Goal: Task Accomplishment & Management: Manage account settings

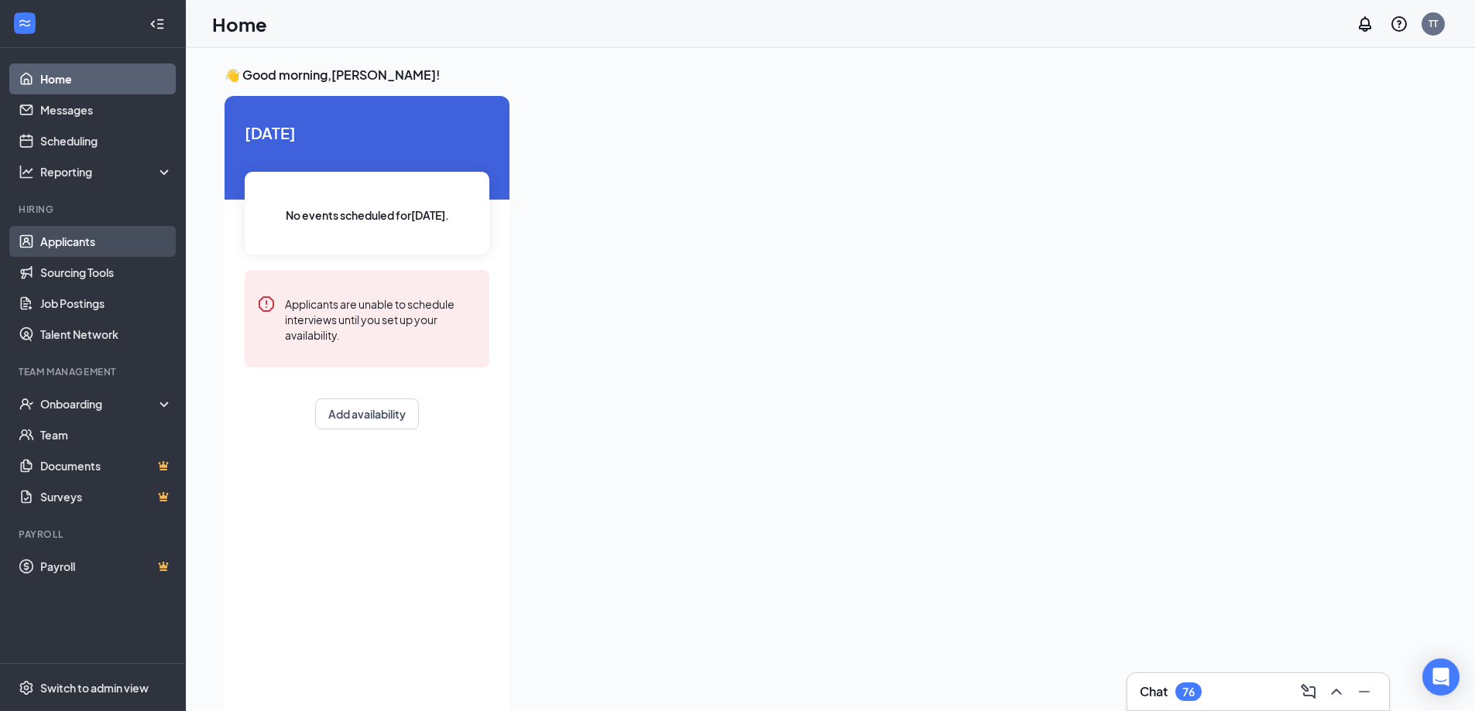
click at [115, 241] on link "Applicants" at bounding box center [106, 241] width 132 height 31
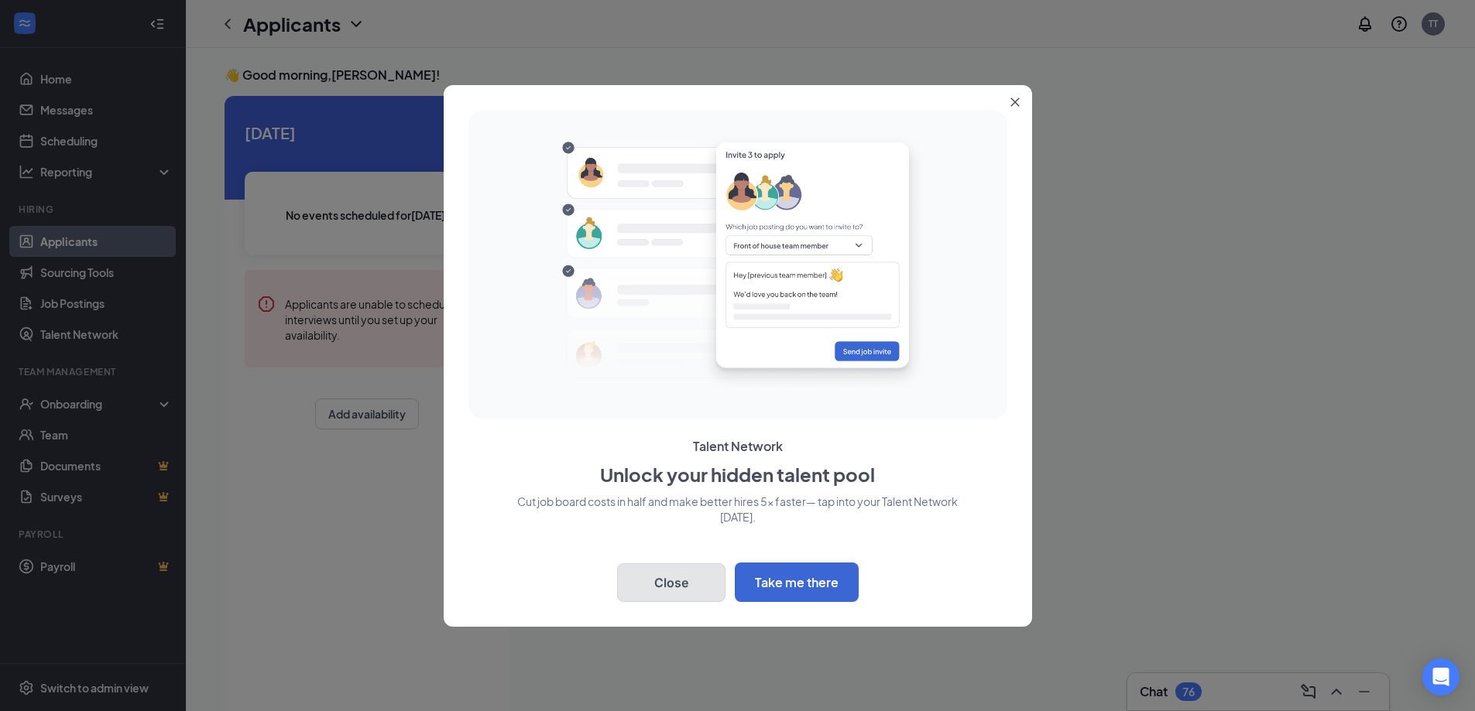
click at [690, 577] on button "Close" at bounding box center [671, 583] width 108 height 39
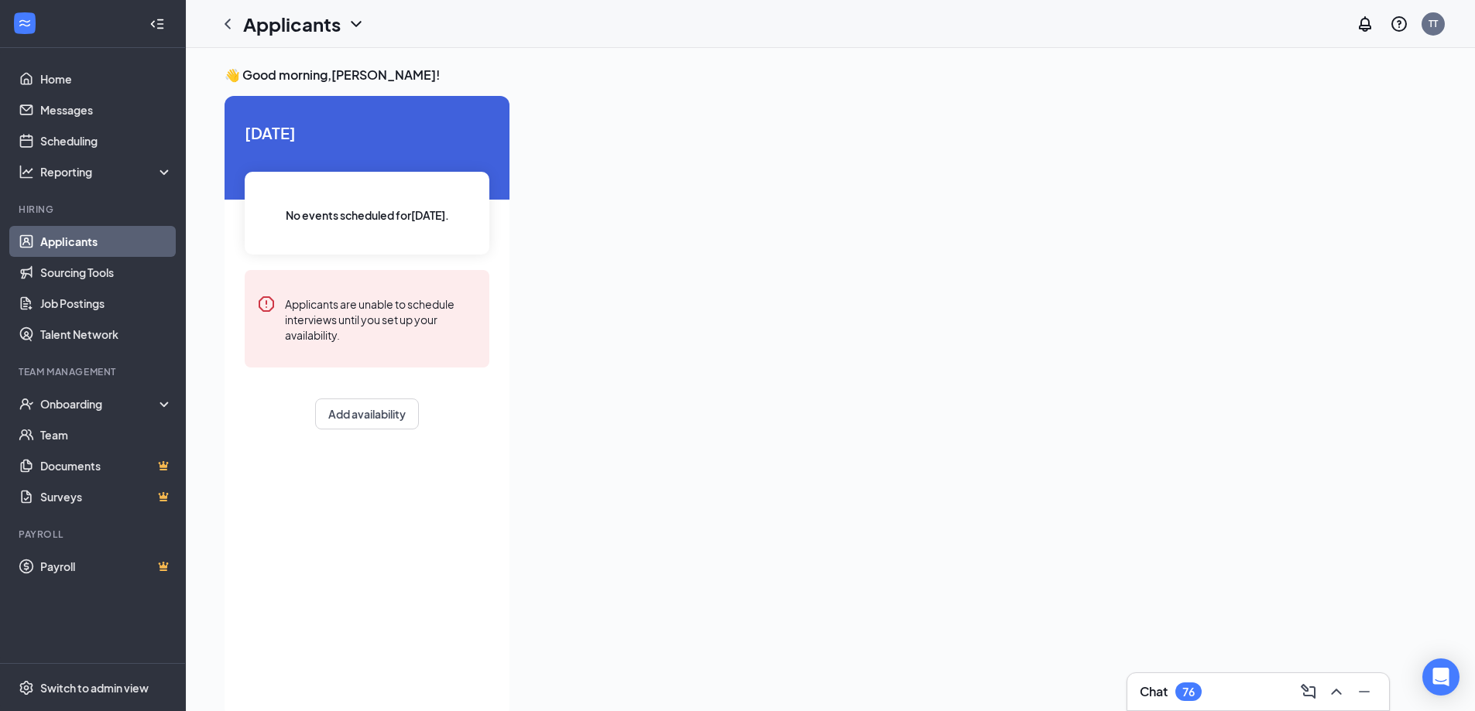
click at [69, 244] on link "Applicants" at bounding box center [106, 241] width 132 height 31
click at [361, 23] on icon "ChevronDown" at bounding box center [356, 24] width 19 height 19
click at [337, 60] on link "Applicants" at bounding box center [335, 67] width 167 height 15
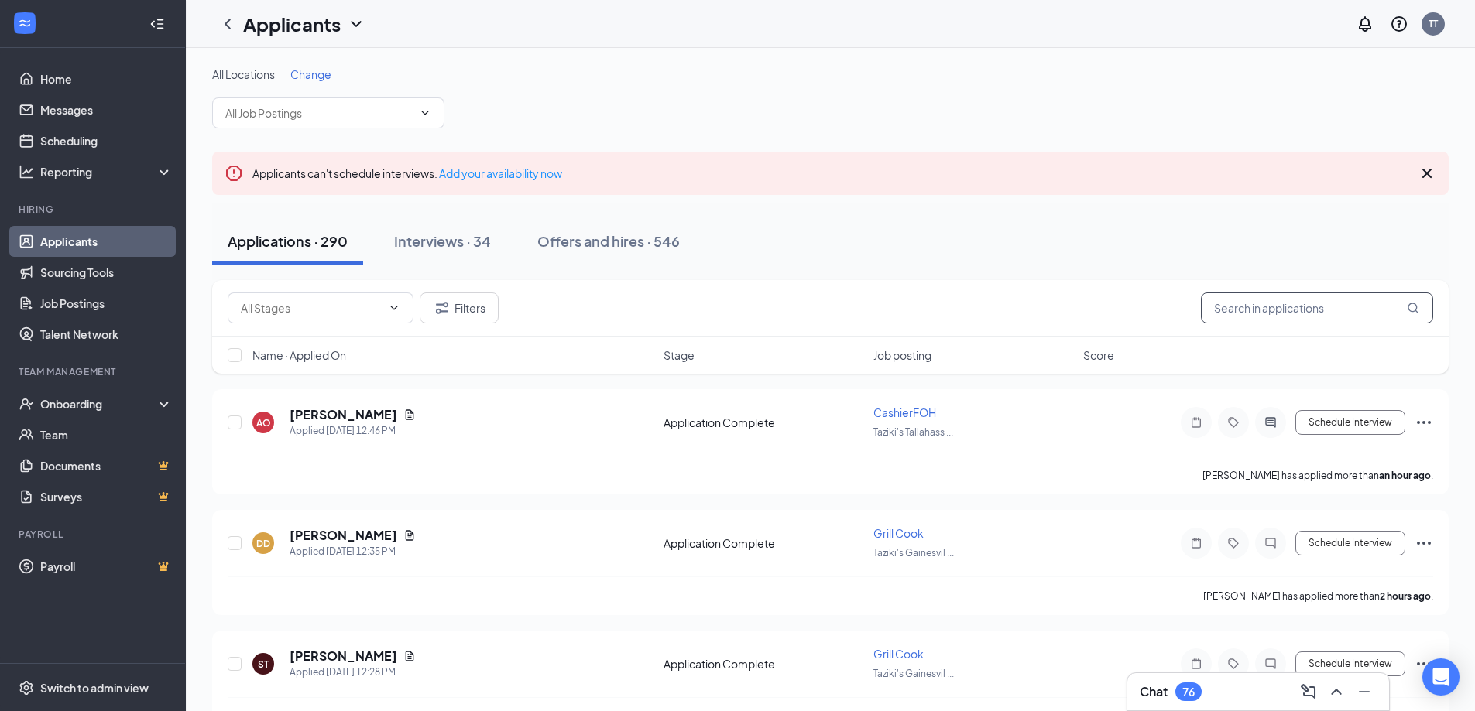
click at [1257, 317] on input "text" at bounding box center [1317, 308] width 232 height 31
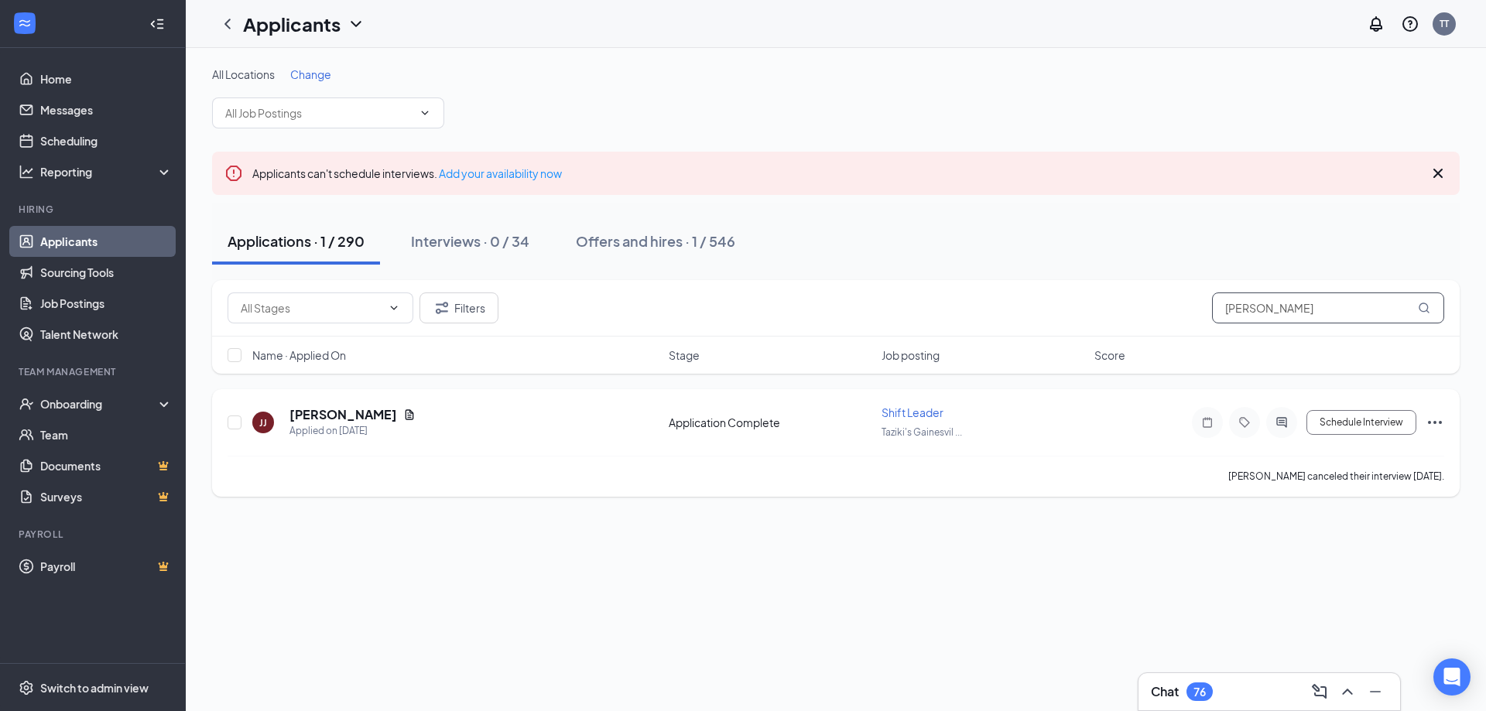
type input "[PERSON_NAME]"
click at [1436, 422] on icon "Ellipses" at bounding box center [1435, 422] width 14 height 3
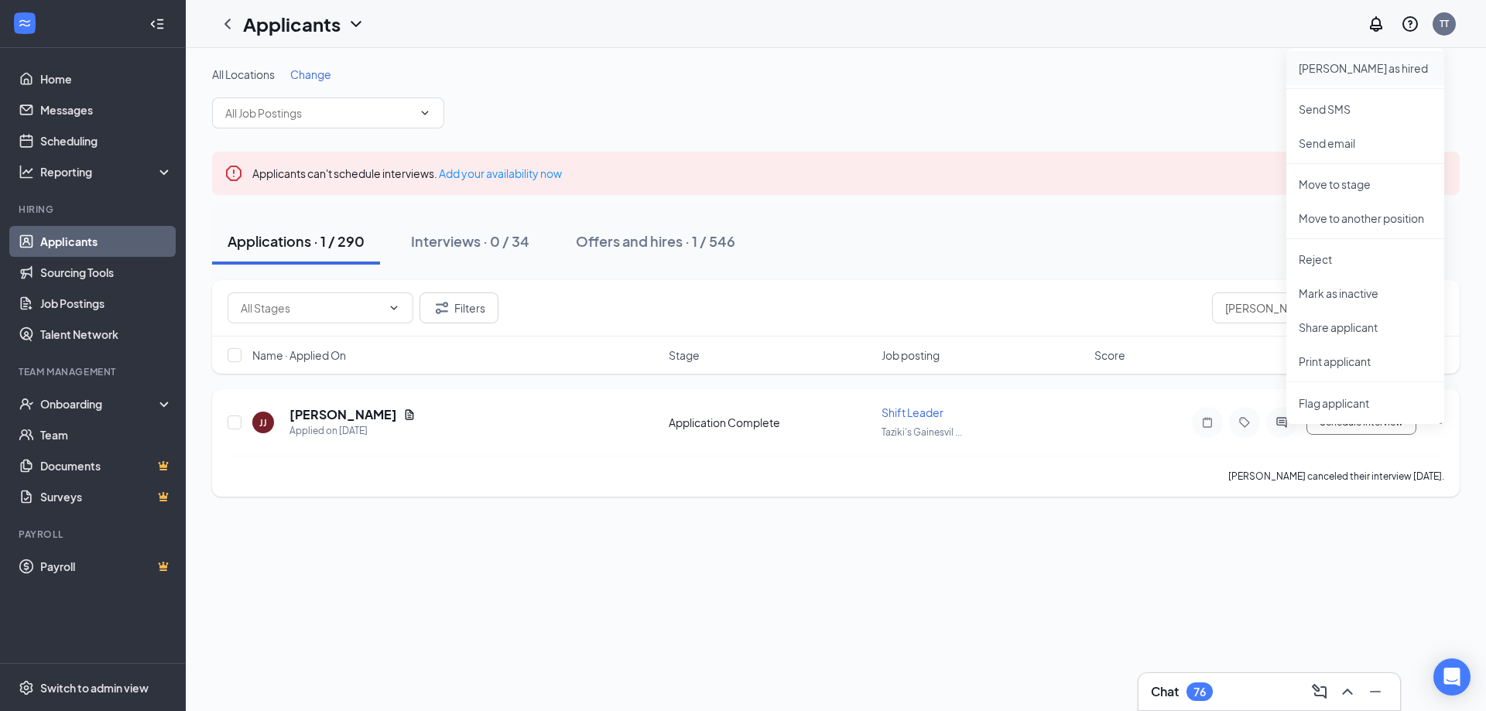
click at [1338, 63] on p "[PERSON_NAME] as hired" at bounding box center [1365, 67] width 133 height 15
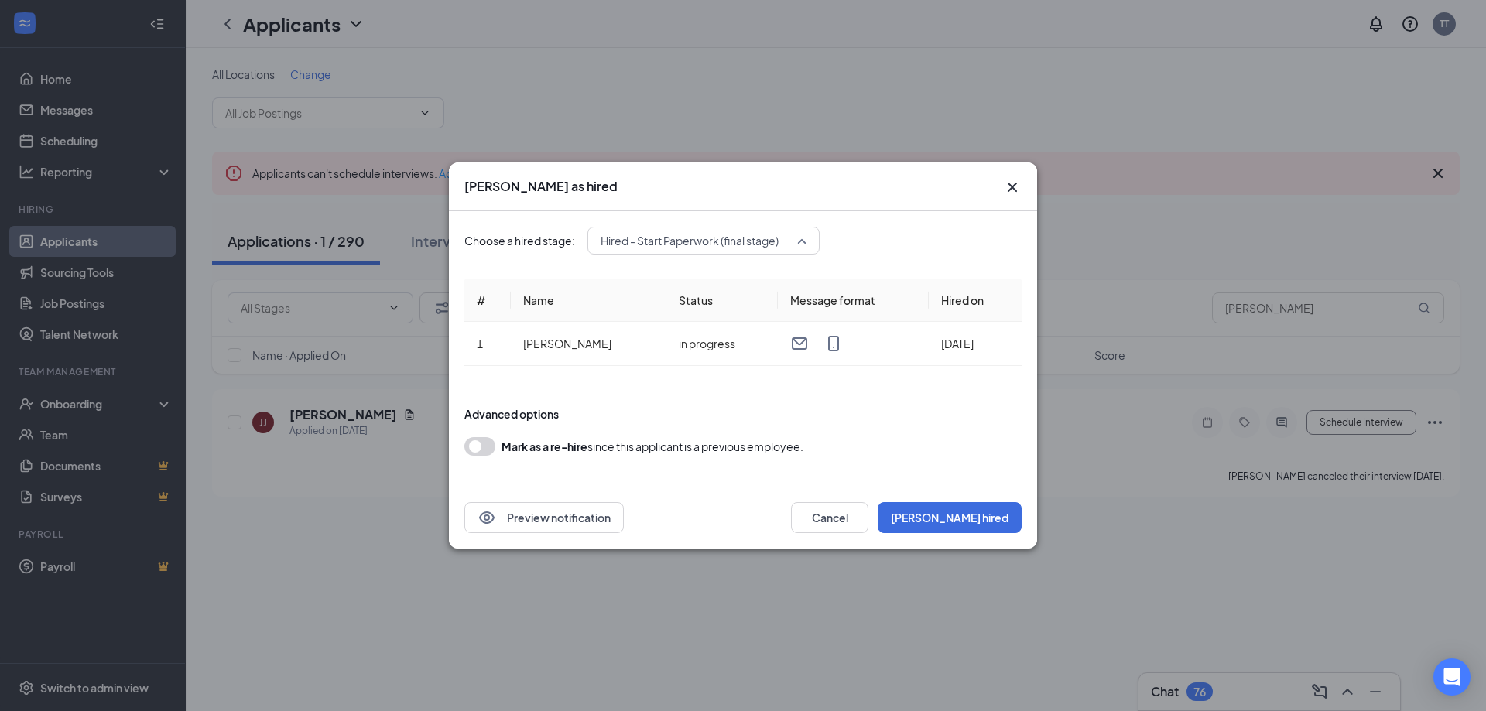
click at [797, 244] on span "Hired - Start Paperwork (final stage)" at bounding box center [704, 240] width 206 height 23
click at [716, 296] on div "Hired - Start Paperwork (final stage)" at bounding box center [704, 282] width 232 height 37
click at [970, 518] on button "[PERSON_NAME] hired" at bounding box center [950, 517] width 144 height 31
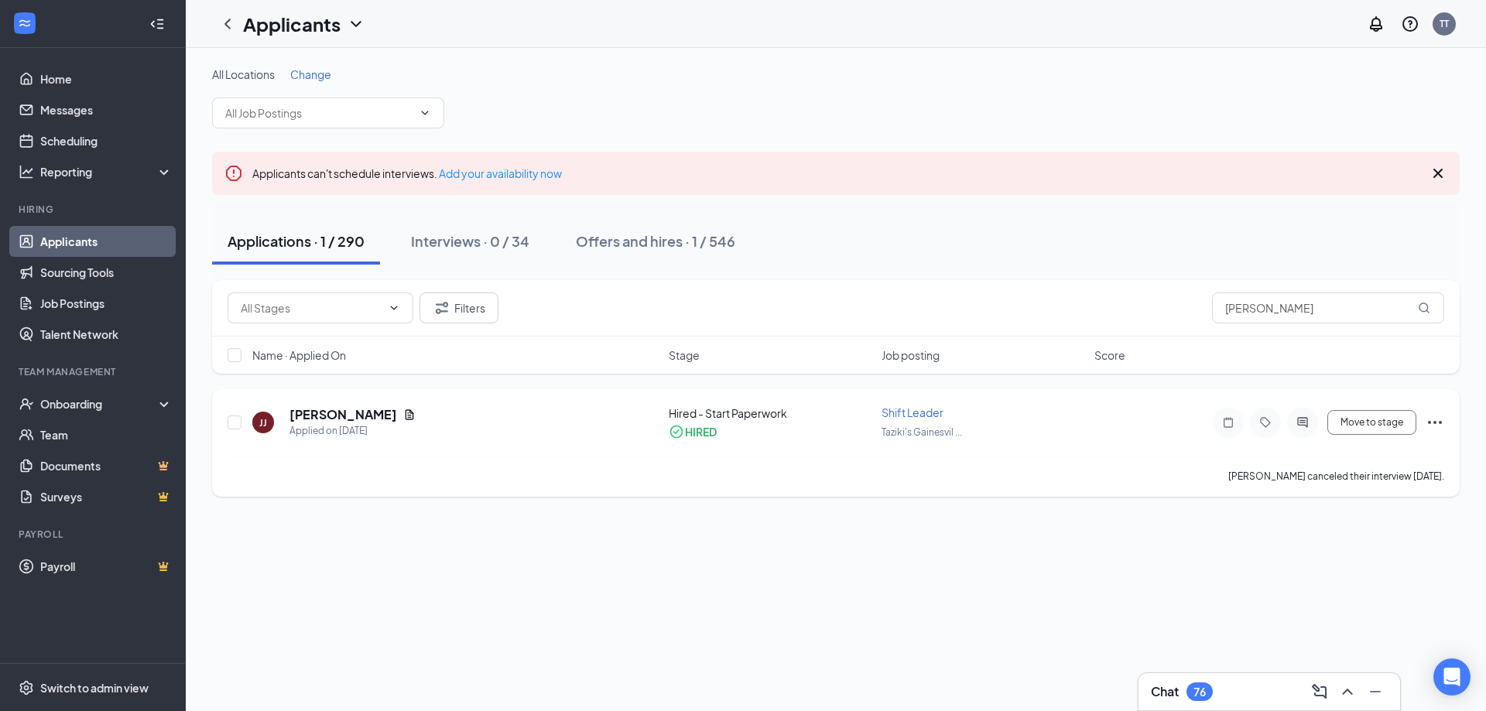
click at [1434, 423] on icon "Ellipses" at bounding box center [1435, 422] width 14 height 3
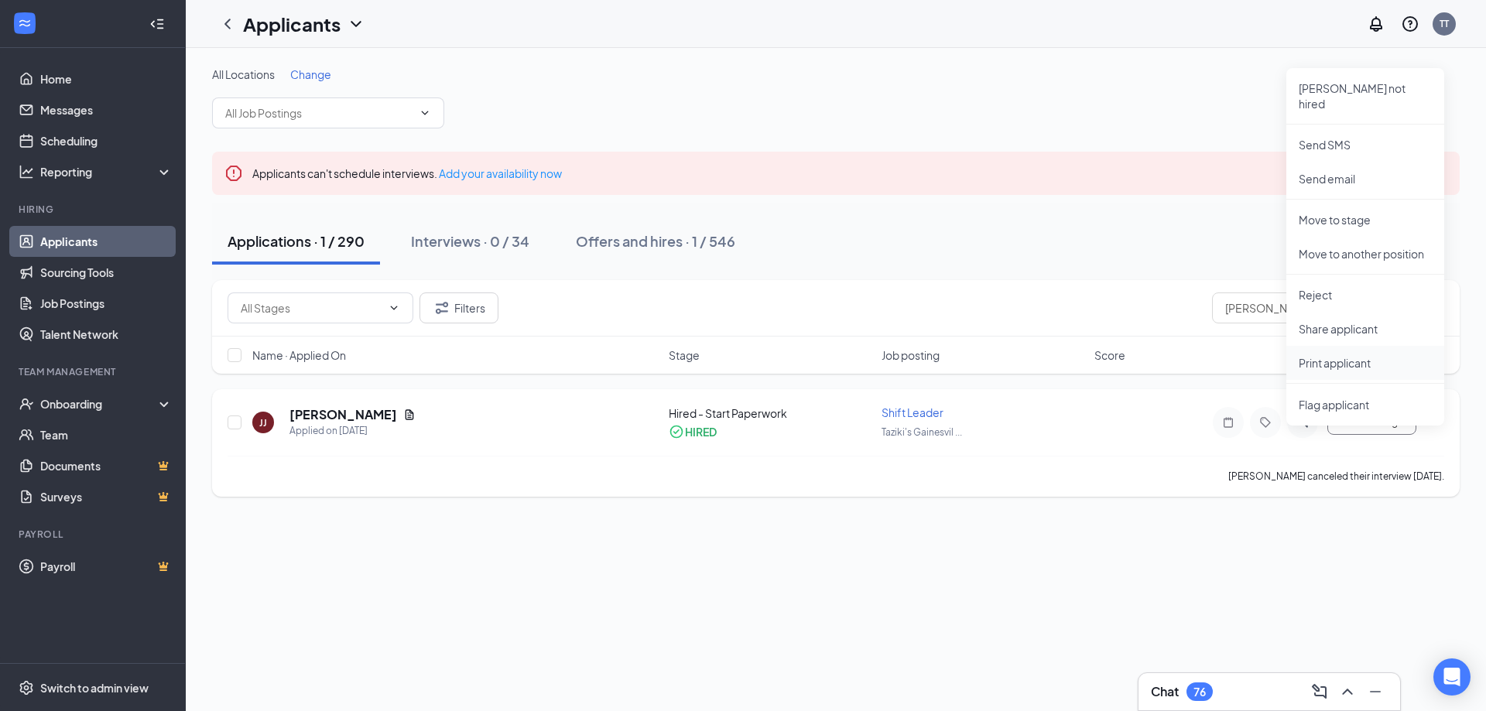
click at [1358, 355] on p "Print applicant" at bounding box center [1365, 362] width 133 height 15
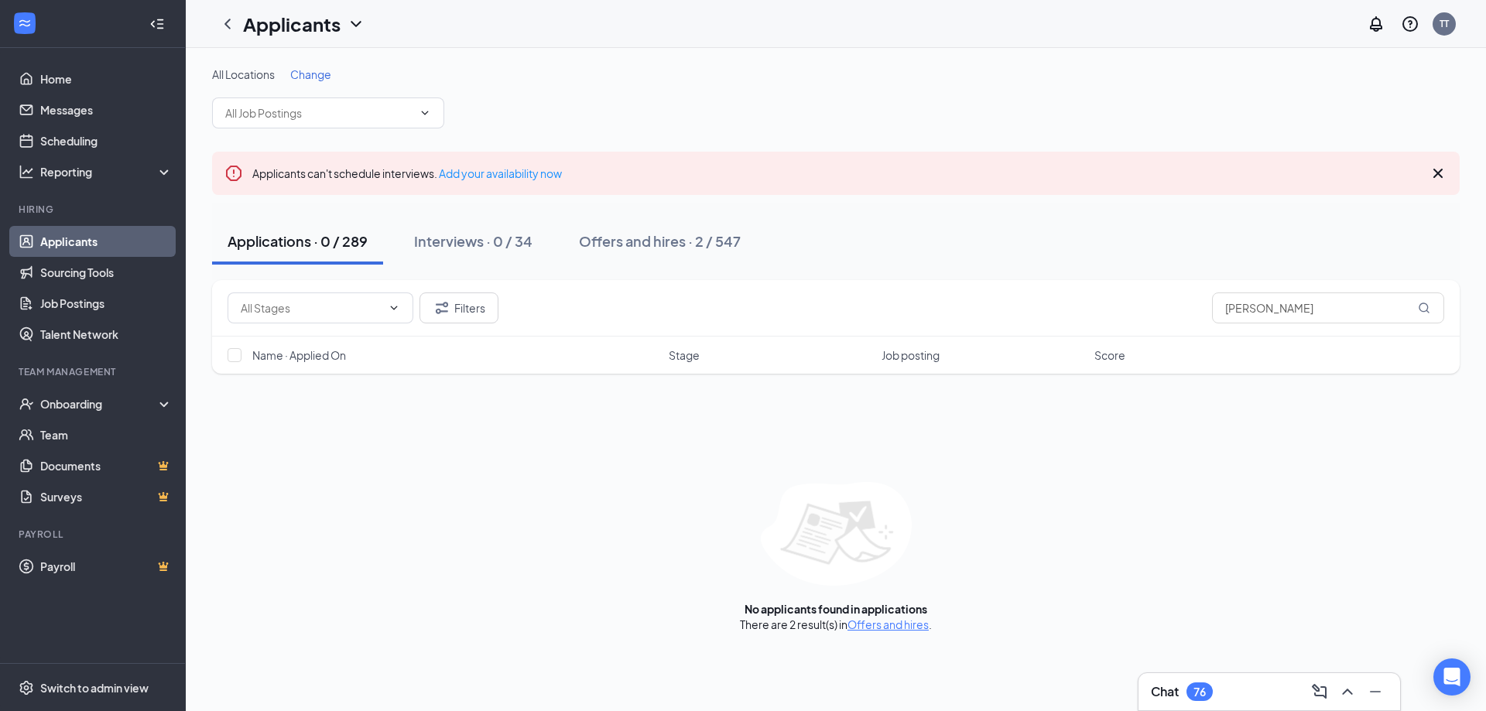
click at [508, 243] on div "Interviews · 0 / 34" at bounding box center [473, 240] width 118 height 19
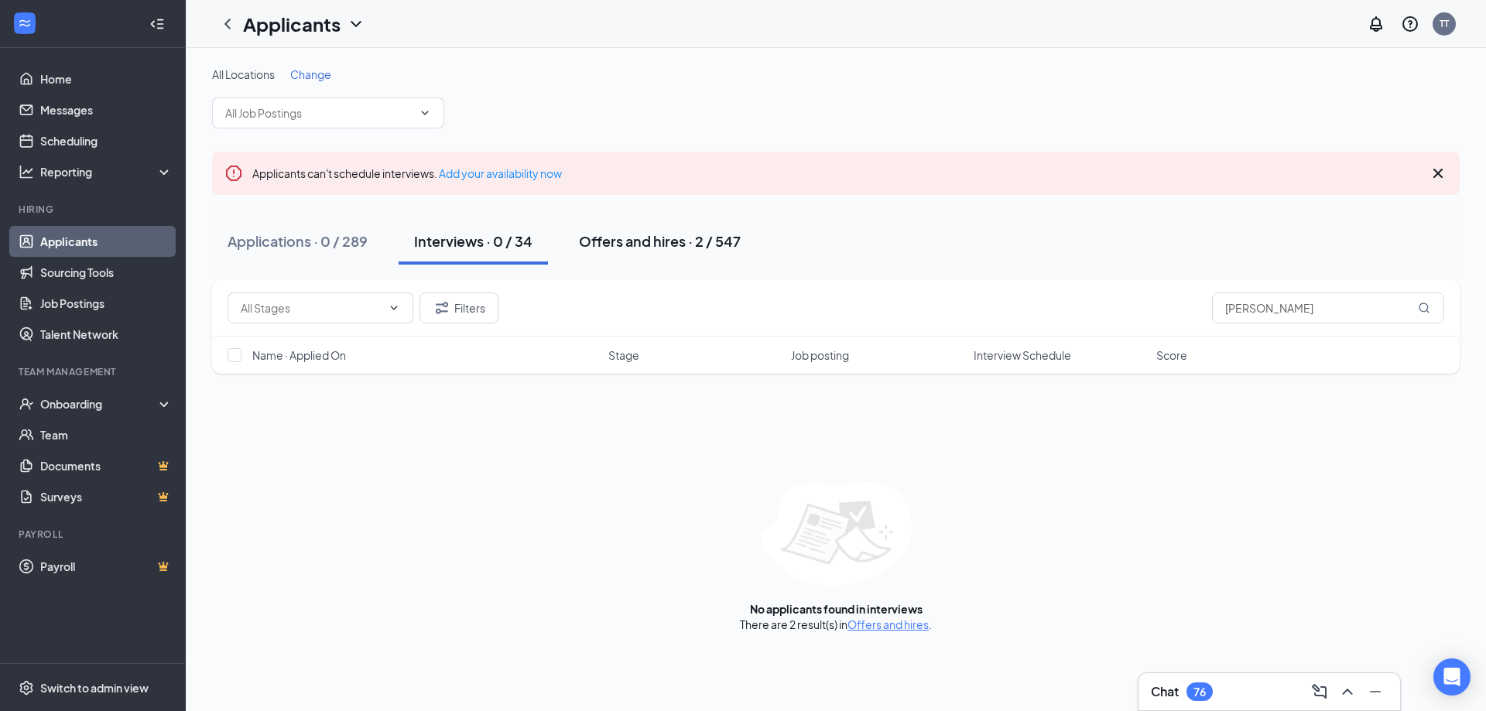
click at [676, 245] on div "Offers and hires · 2 / 547" at bounding box center [660, 240] width 162 height 19
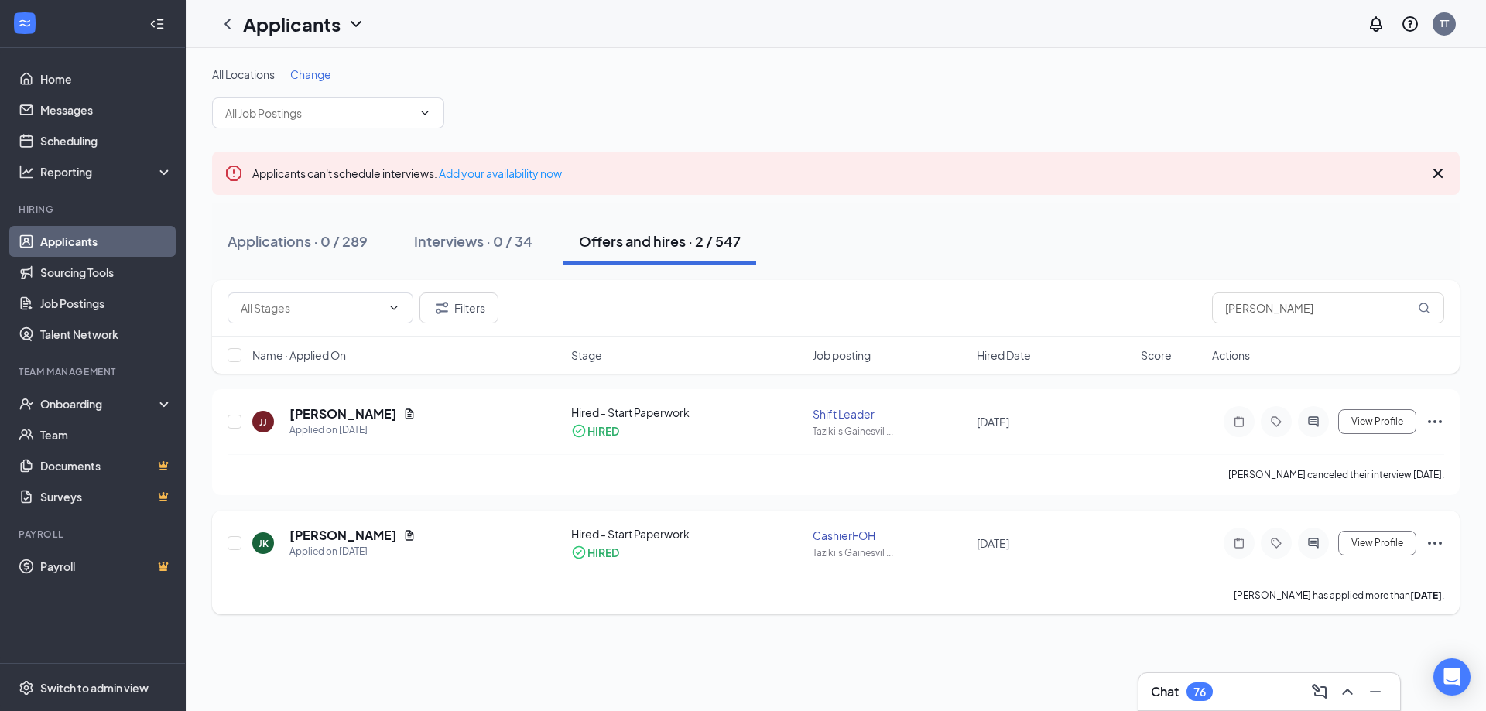
click at [1432, 543] on icon "Ellipses" at bounding box center [1435, 543] width 19 height 19
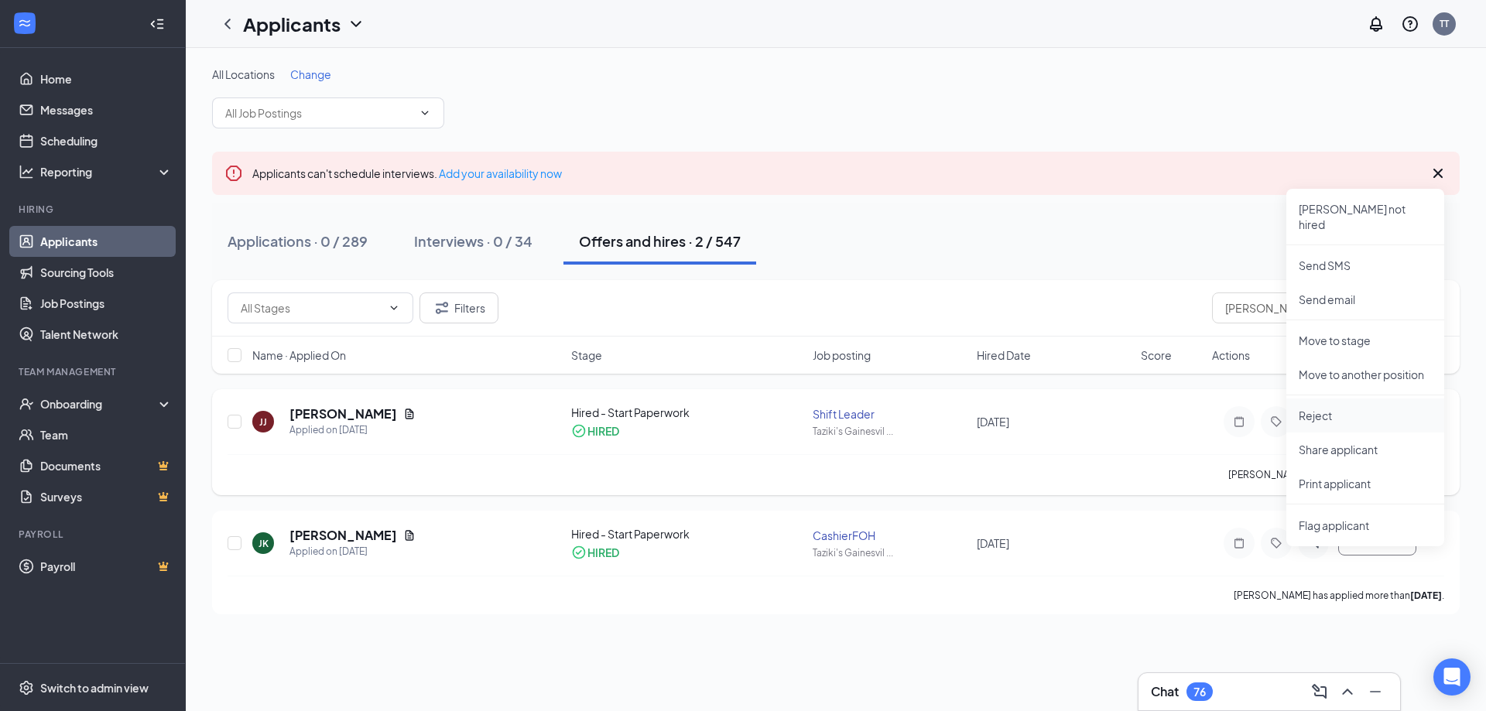
click at [1364, 408] on p "Reject" at bounding box center [1365, 415] width 133 height 15
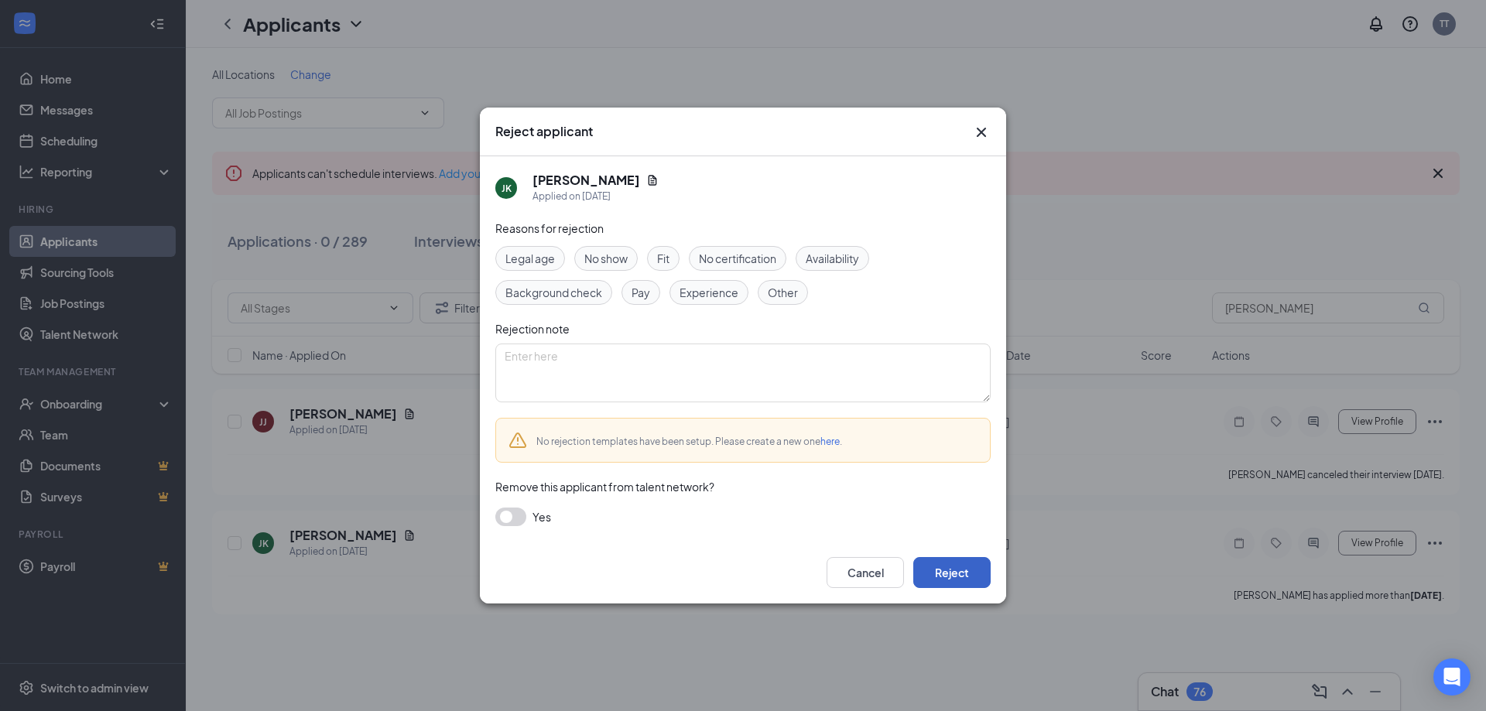
click at [956, 567] on button "Reject" at bounding box center [951, 572] width 77 height 31
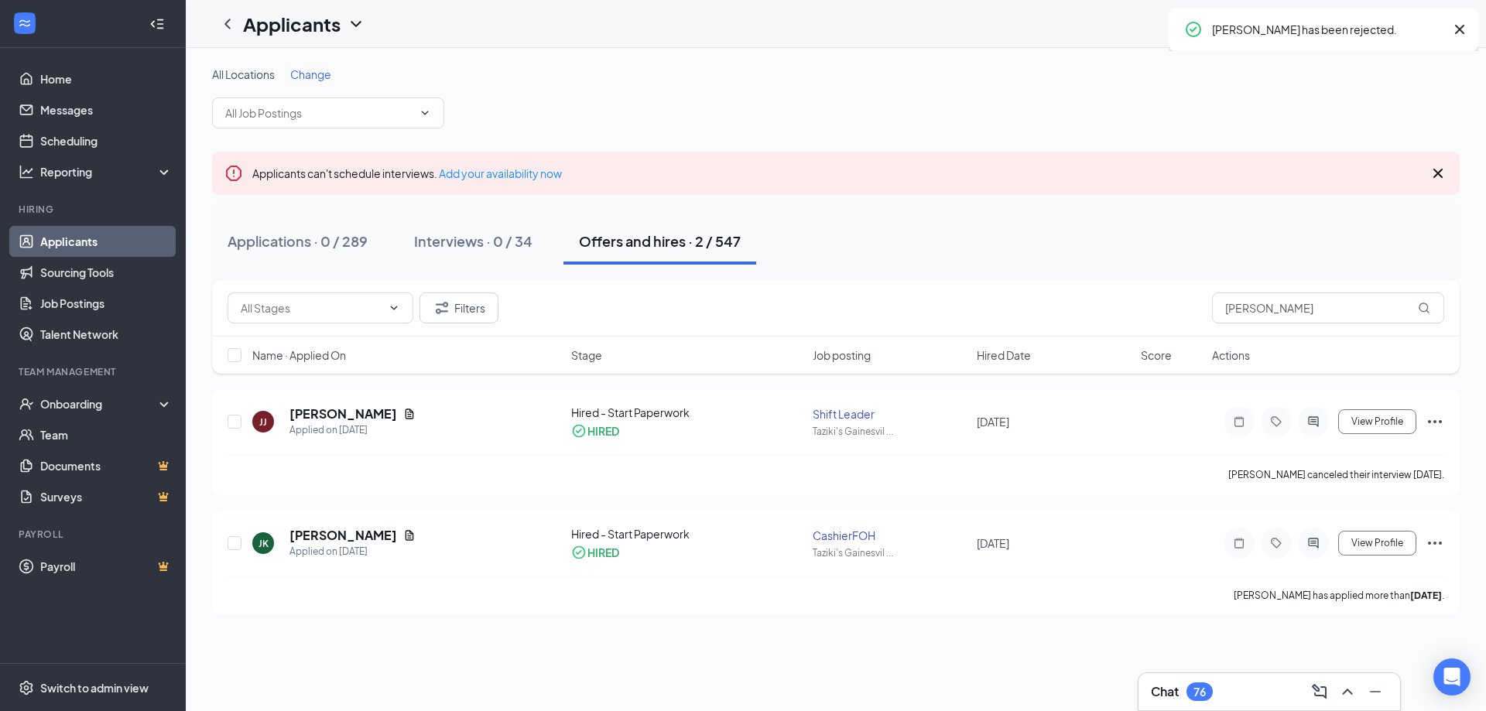
click at [609, 259] on button "Offers and hires · 2 / 547" at bounding box center [660, 241] width 193 height 46
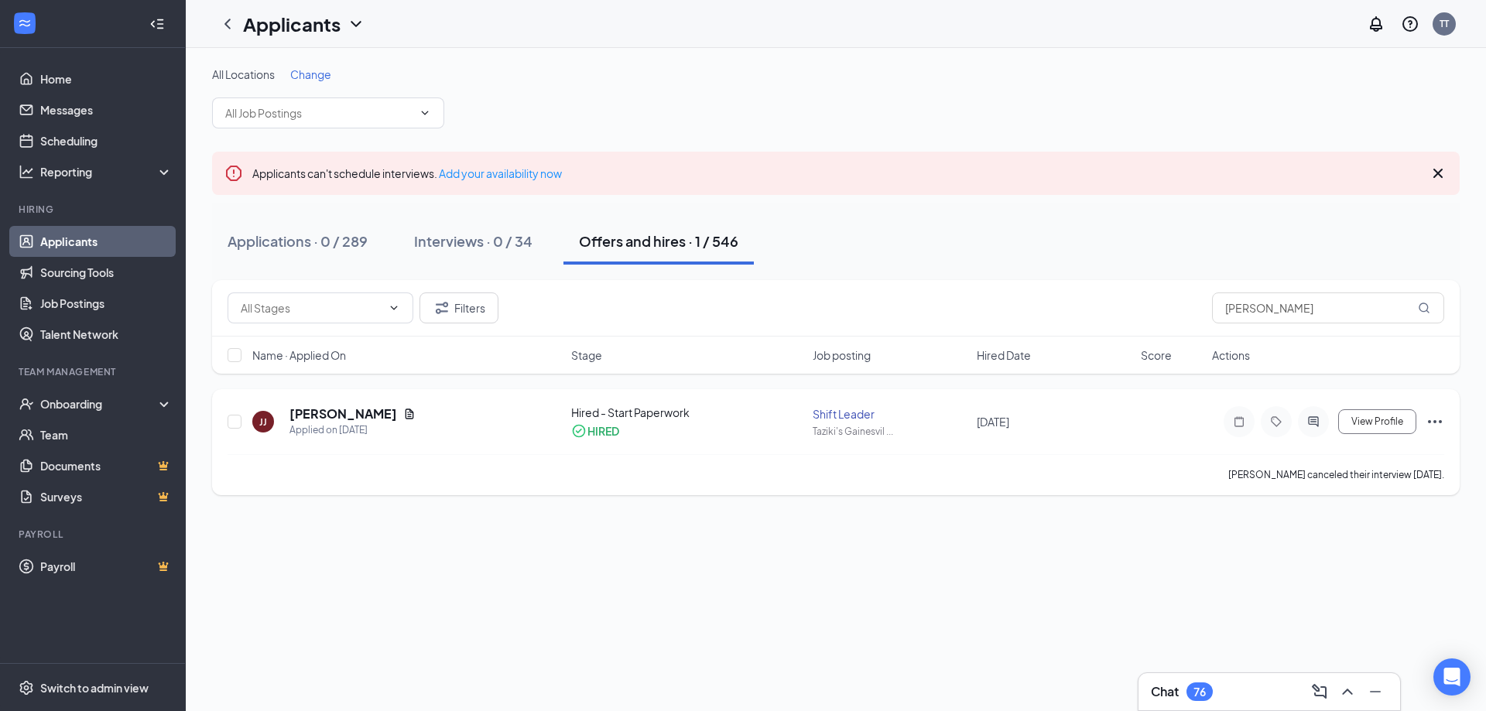
click at [1437, 425] on icon "Ellipses" at bounding box center [1435, 422] width 19 height 19
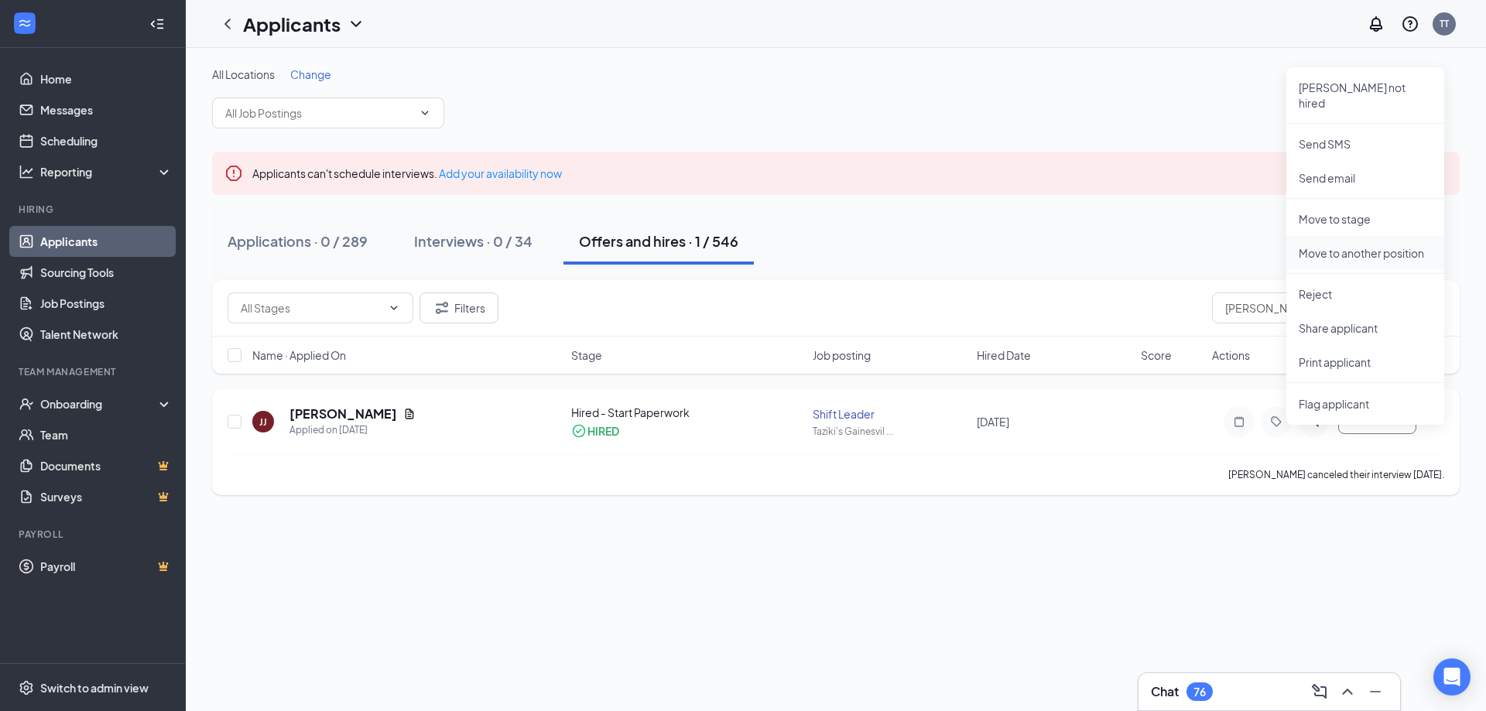
click at [1327, 245] on p "Move to another position" at bounding box center [1365, 252] width 133 height 15
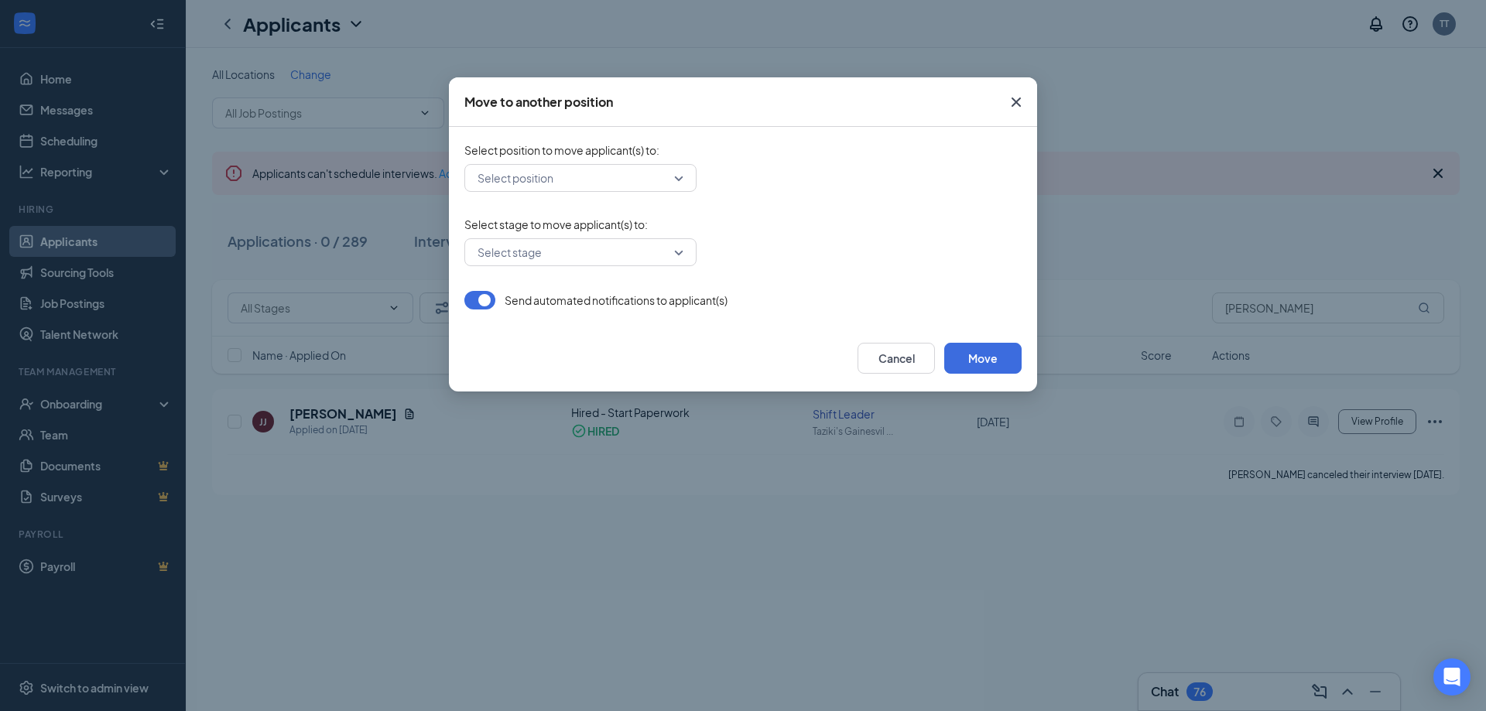
click at [726, 183] on div "Select position" at bounding box center [742, 178] width 557 height 28
click at [675, 181] on input "search" at bounding box center [575, 178] width 203 height 26
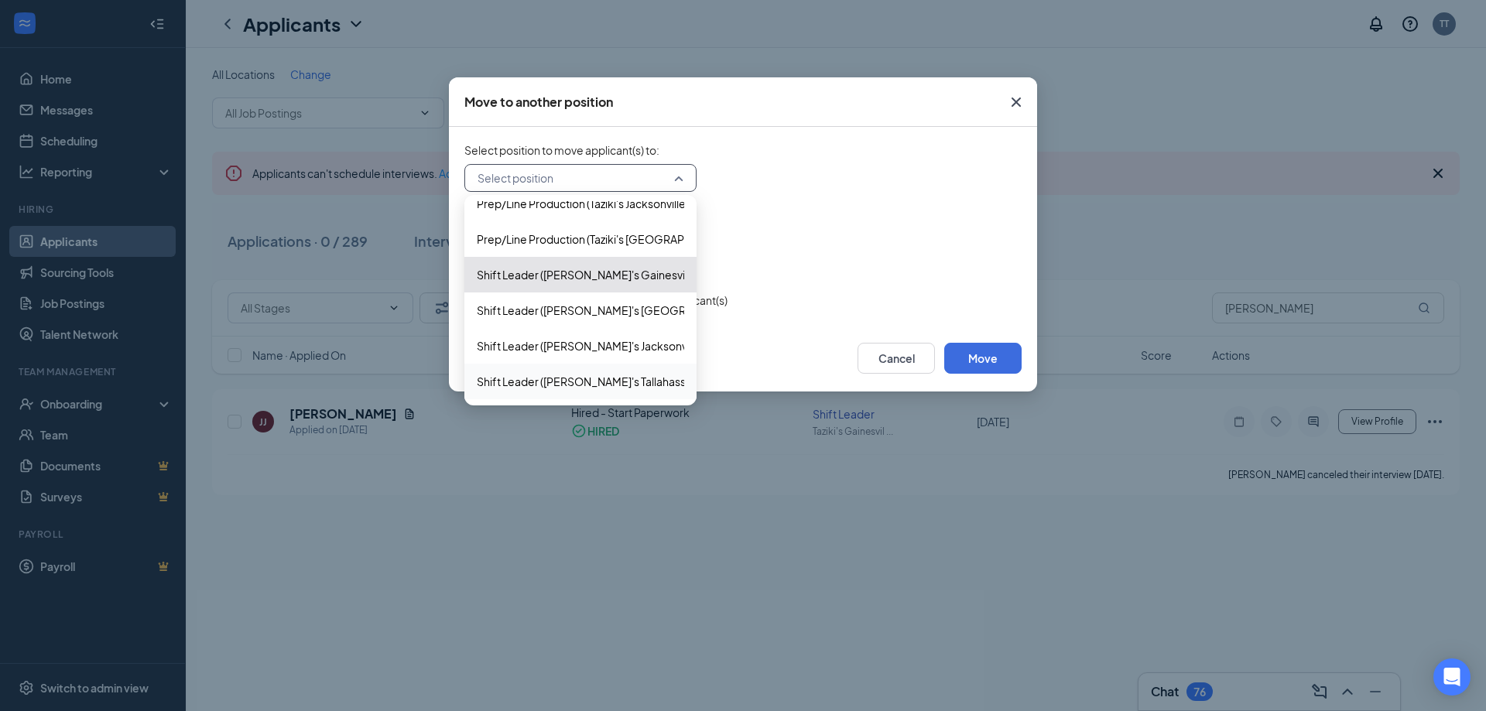
scroll to position [899, 0]
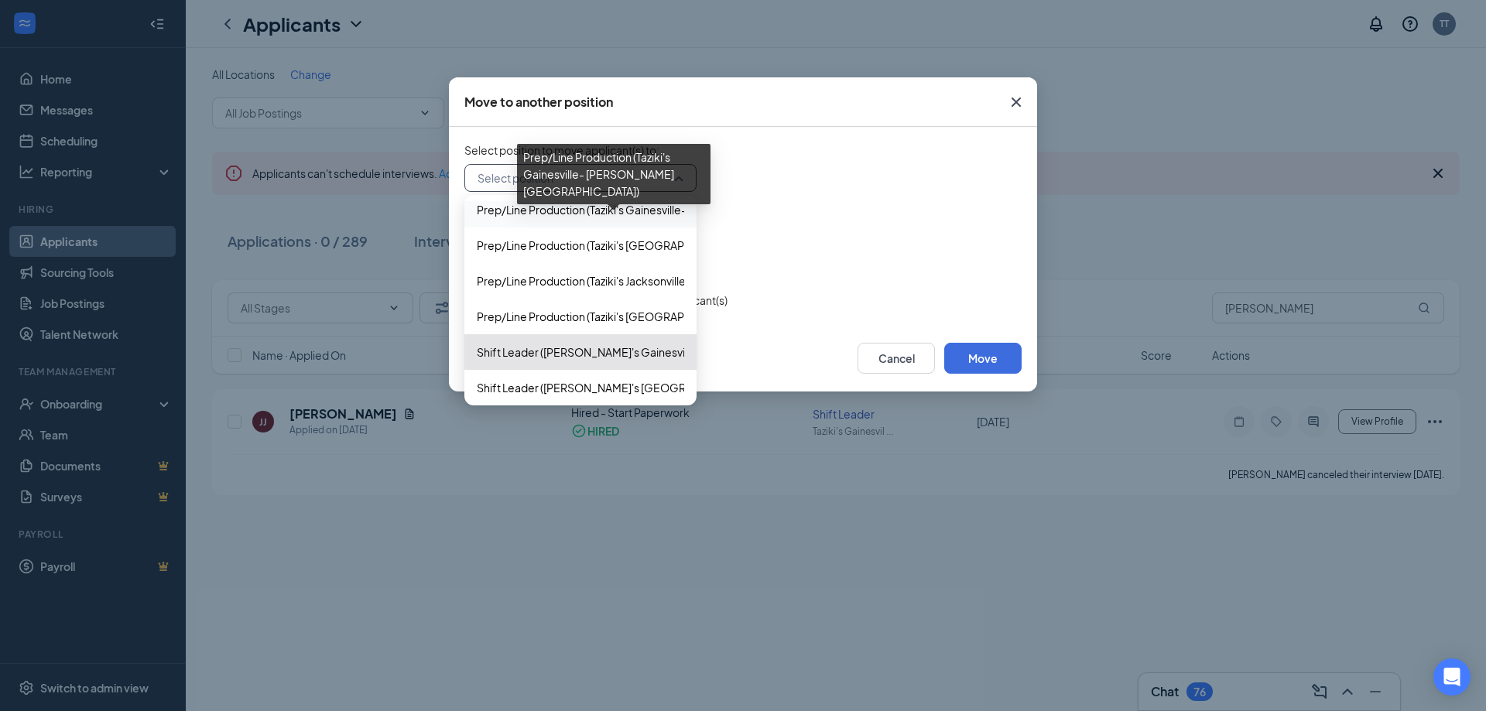
click at [514, 209] on span "Prep/Line Production (Taziki's Gainesville- [PERSON_NAME][GEOGRAPHIC_DATA])" at bounding box center [685, 209] width 416 height 17
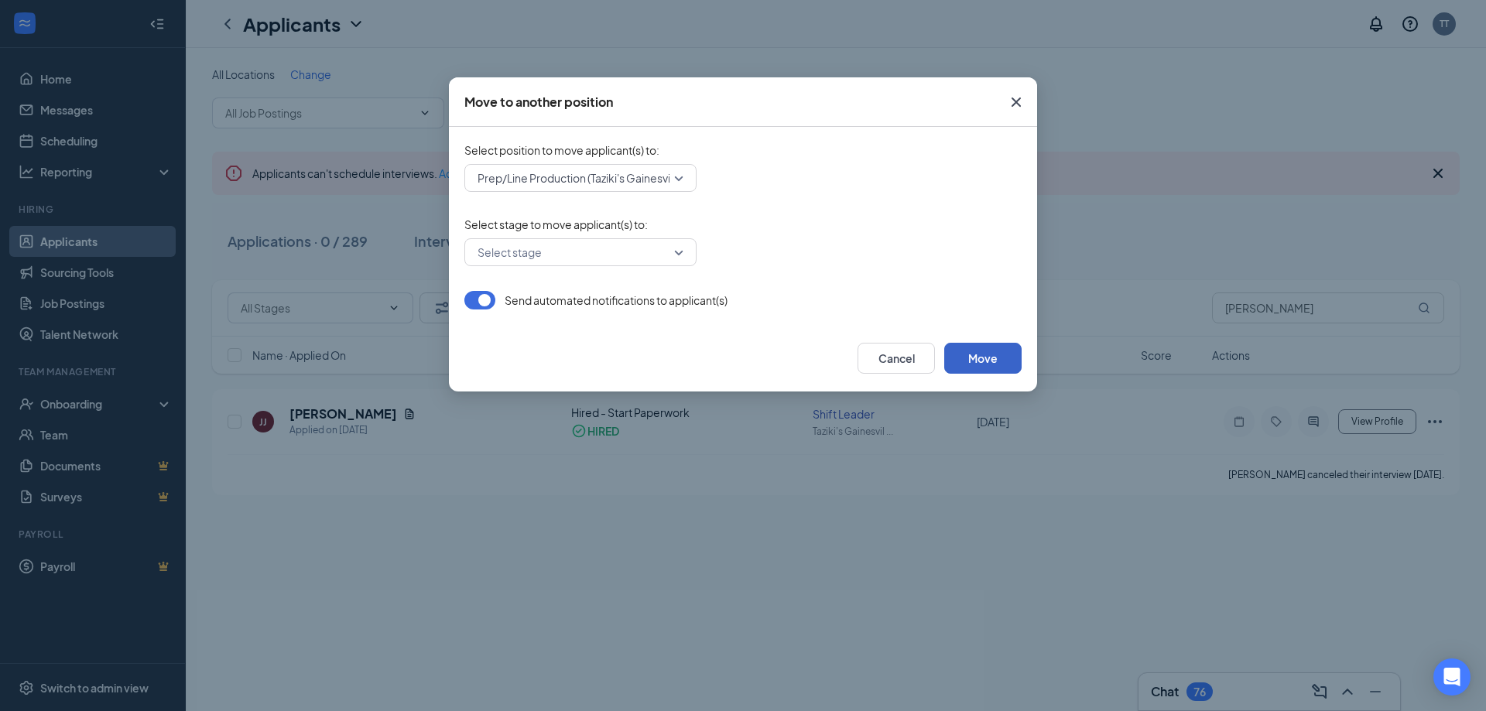
click at [984, 356] on button "Move" at bounding box center [982, 358] width 77 height 31
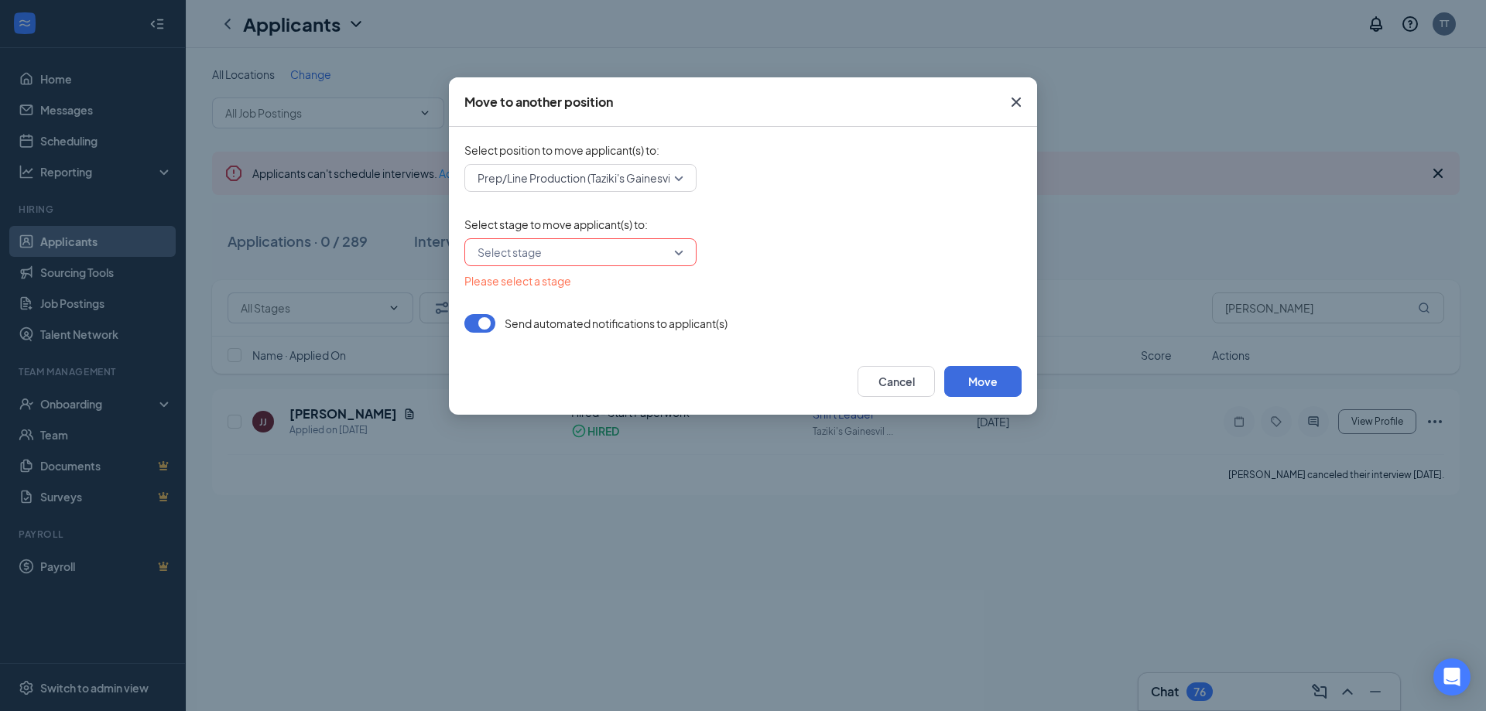
click at [666, 258] on input "search" at bounding box center [575, 252] width 203 height 26
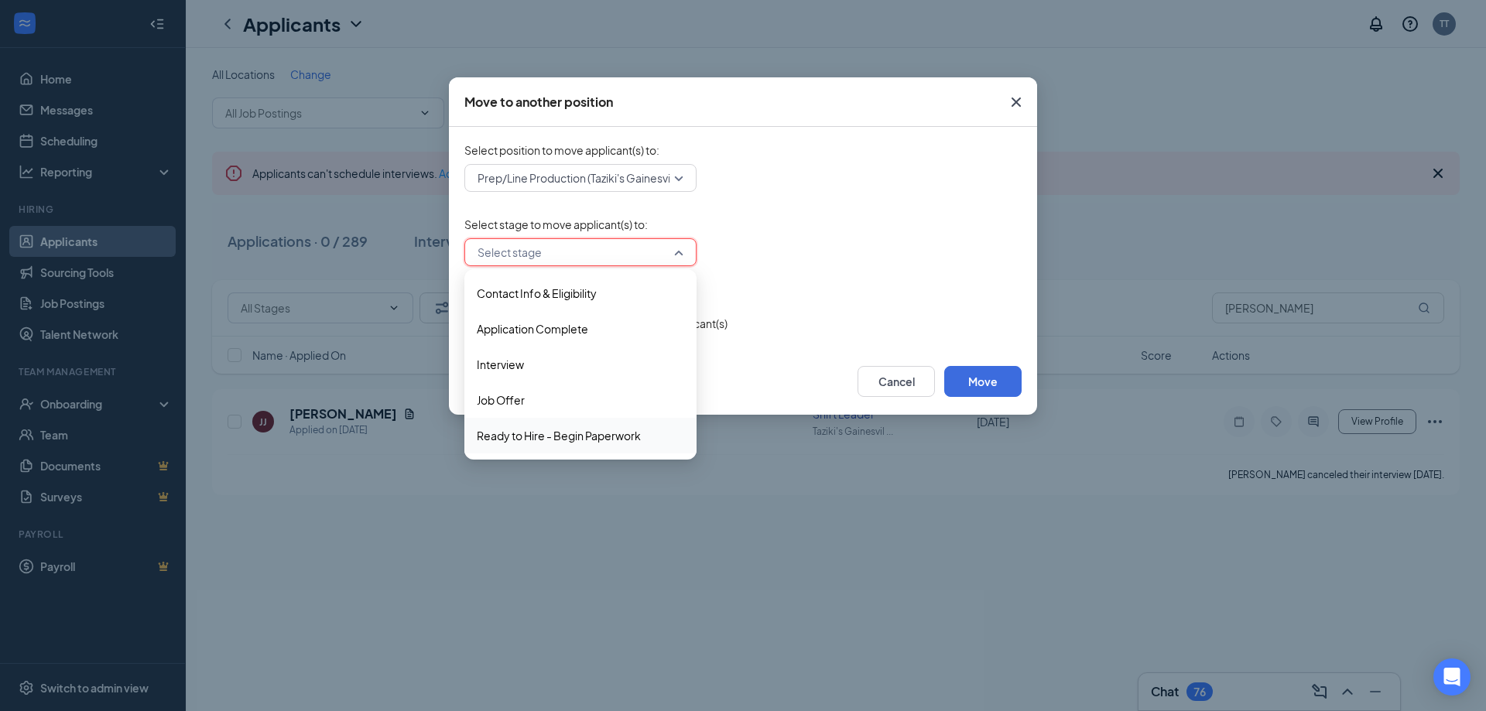
click at [568, 430] on span "Ready to Hire - Begin Paperwork" at bounding box center [559, 435] width 164 height 17
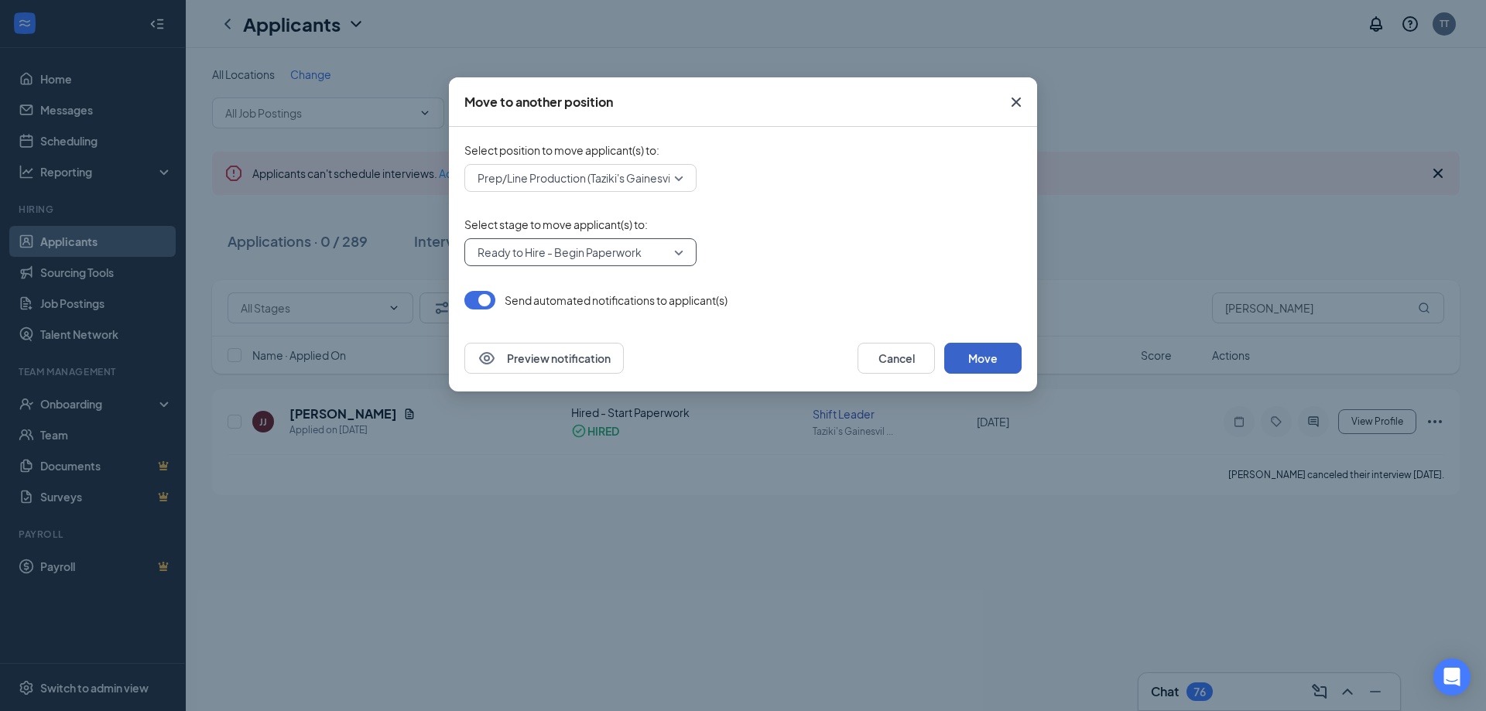
click at [982, 358] on button "Move" at bounding box center [982, 358] width 77 height 31
